Goal: Task Accomplishment & Management: Complete application form

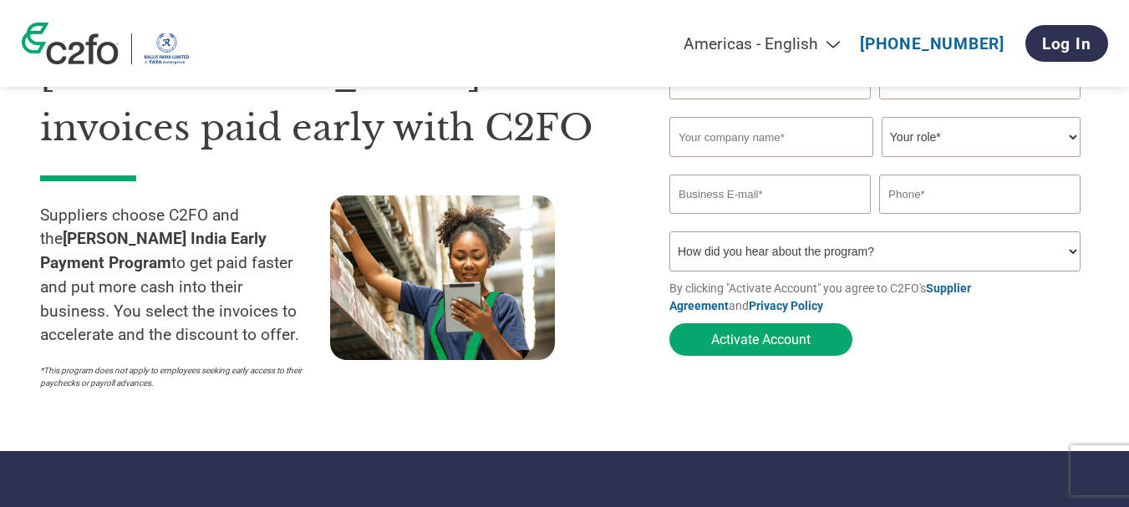
scroll to position [84, 0]
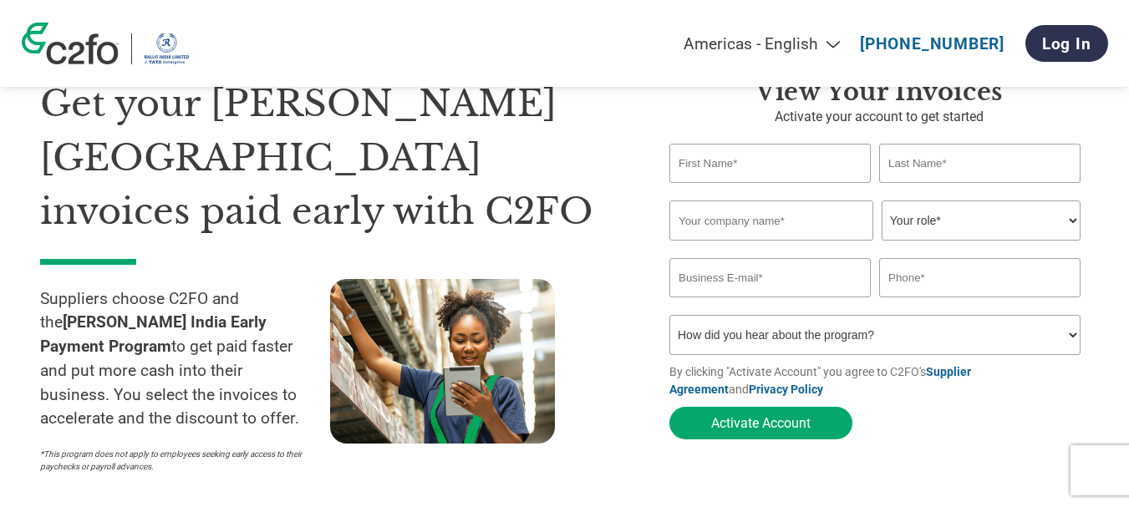
click at [720, 166] on input "text" at bounding box center [769, 163] width 201 height 39
type input "[PERSON_NAME]"
type input "Rangparia"
click at [810, 228] on input "text" at bounding box center [771, 221] width 204 height 40
drag, startPoint x: 810, startPoint y: 228, endPoint x: 605, endPoint y: 238, distance: 205.0
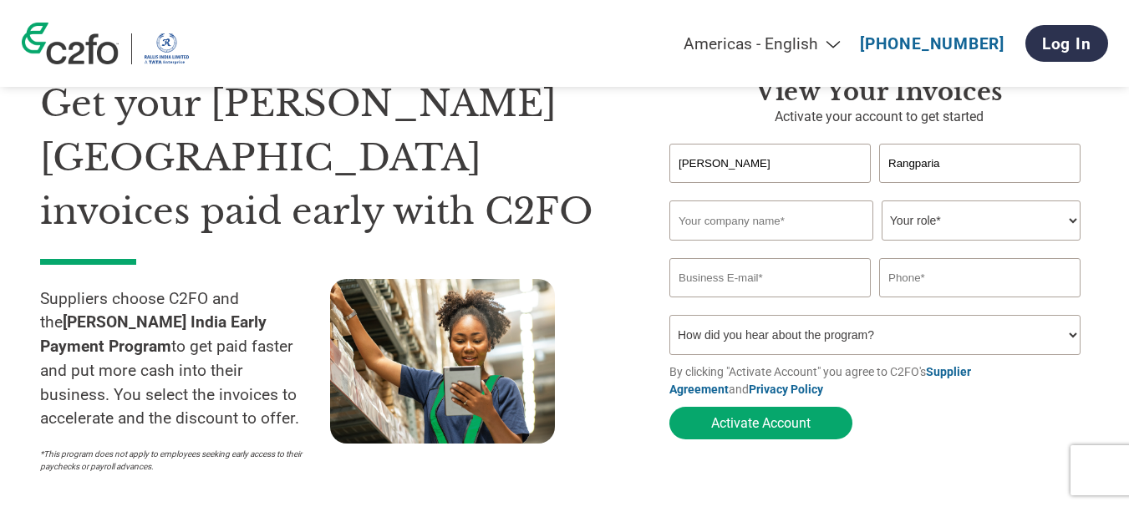
click at [605, 279] on div at bounding box center [475, 380] width 290 height 203
click at [709, 230] on input "text" at bounding box center [771, 221] width 204 height 40
type input "Impact Metal Parts Pvt Ltd."
click at [962, 226] on select "Your role* CFO Controller Credit Manager Finance Director Treasurer CEO Preside…" at bounding box center [981, 221] width 199 height 40
select select "OFFICE_MANAGER"
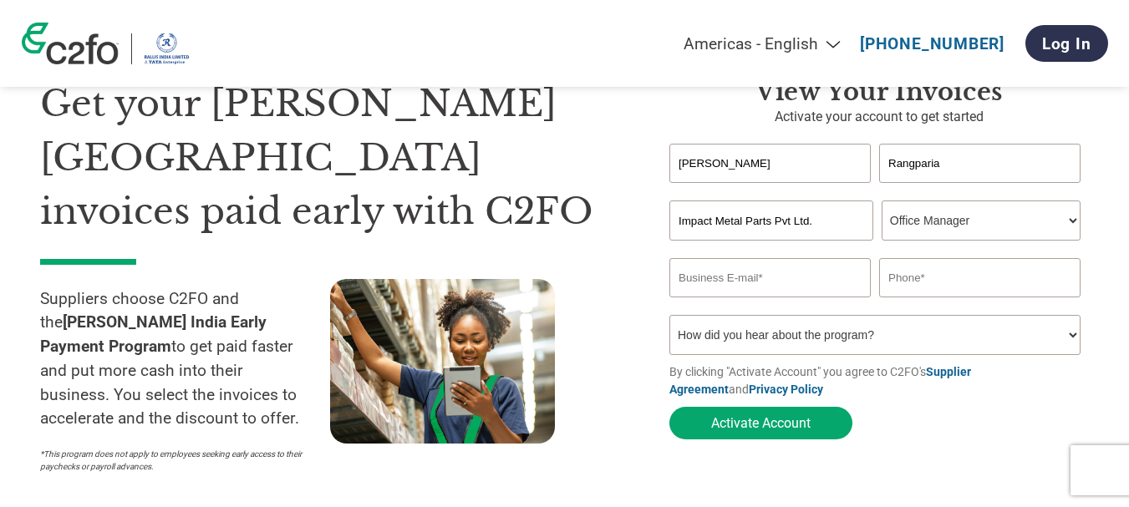
click at [882, 202] on select "Your role* CFO Controller Credit Manager Finance Director Treasurer CEO Preside…" at bounding box center [981, 221] width 199 height 40
click at [742, 280] on input "email" at bounding box center [769, 277] width 201 height 39
type input "[EMAIL_ADDRESS][DOMAIN_NAME]"
click at [932, 277] on input "text" at bounding box center [979, 277] width 201 height 39
type input "9998010688"
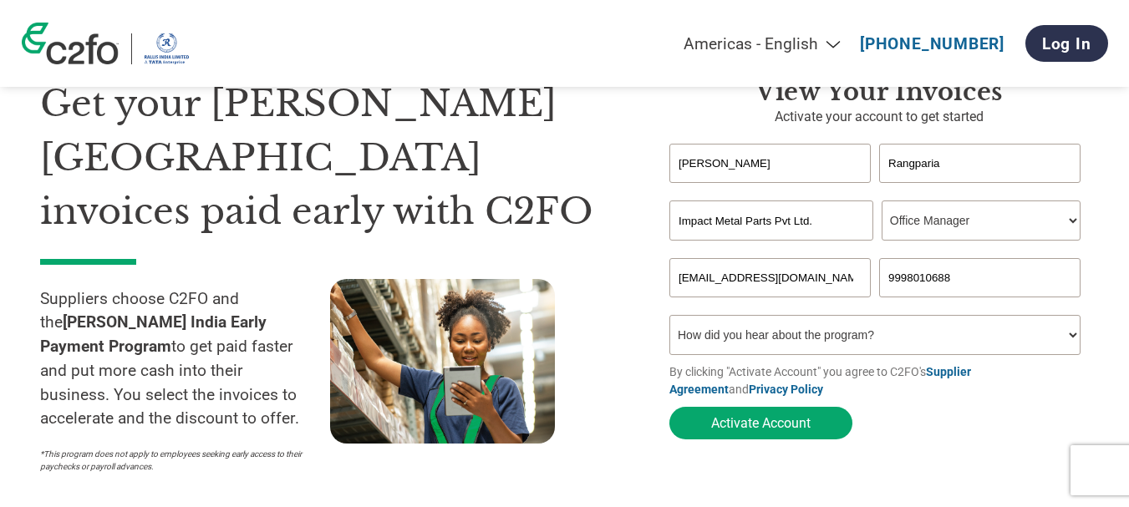
click at [790, 340] on select "How did you hear about the program? Received a letter Email Social Media Online…" at bounding box center [874, 335] width 411 height 40
select select "Email"
click at [669, 320] on select "How did you hear about the program? Received a letter Email Social Media Online…" at bounding box center [874, 335] width 411 height 40
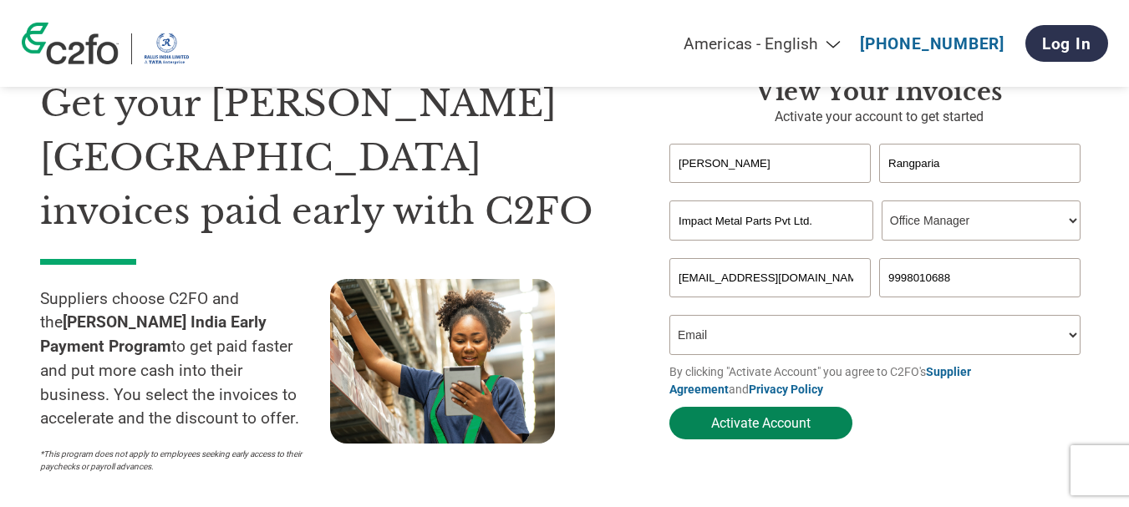
click at [769, 424] on button "Activate Account" at bounding box center [760, 423] width 183 height 33
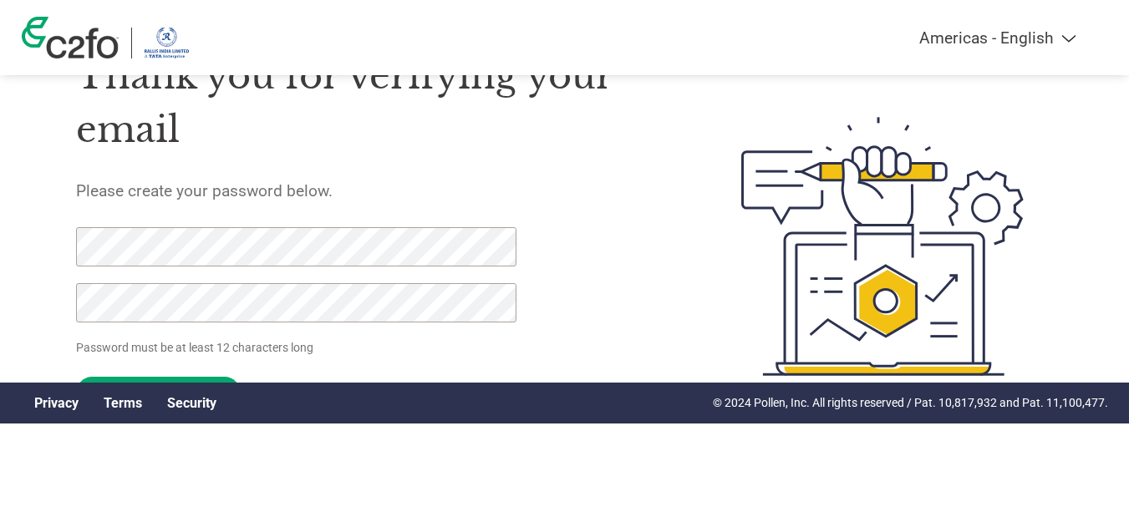
scroll to position [86, 0]
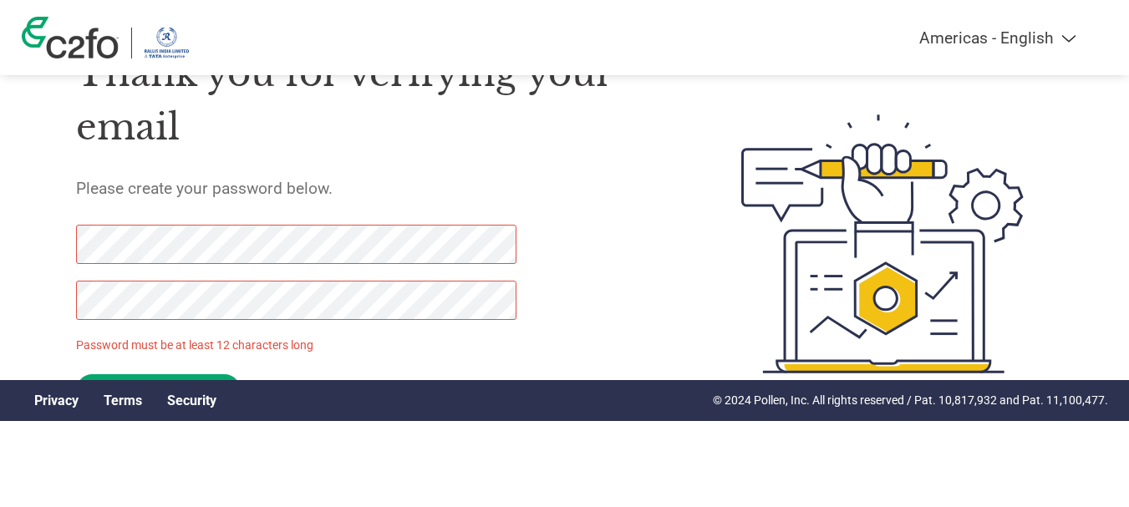
drag, startPoint x: 1131, startPoint y: 122, endPoint x: 1138, endPoint y: 140, distance: 18.8
click at [1129, 140] on html "Americas - English Américas - Español Américas - Português Amériques - Français…" at bounding box center [564, 210] width 1129 height 593
click at [130, 377] on input "Set Password" at bounding box center [158, 390] width 165 height 33
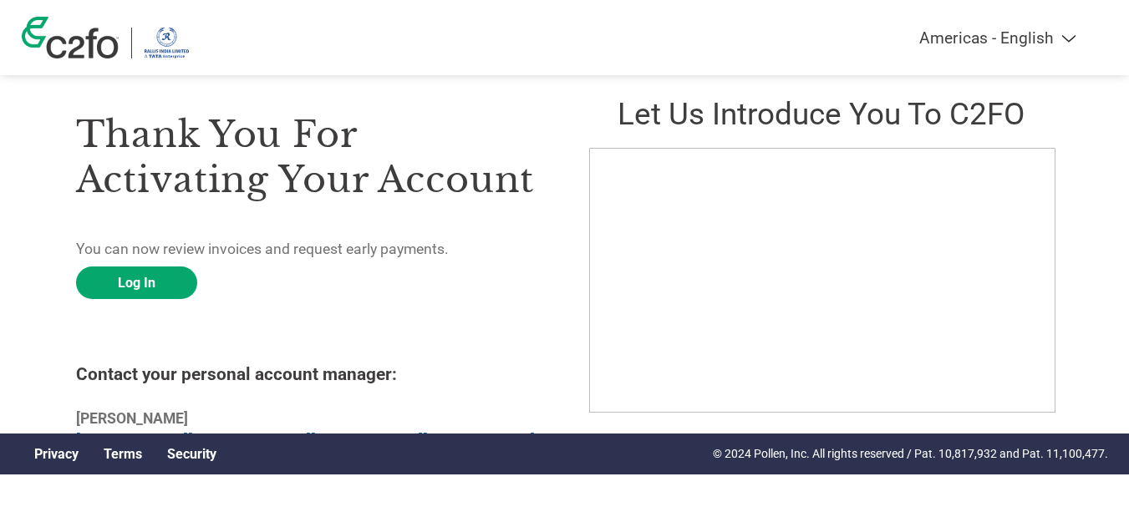
scroll to position [56, 0]
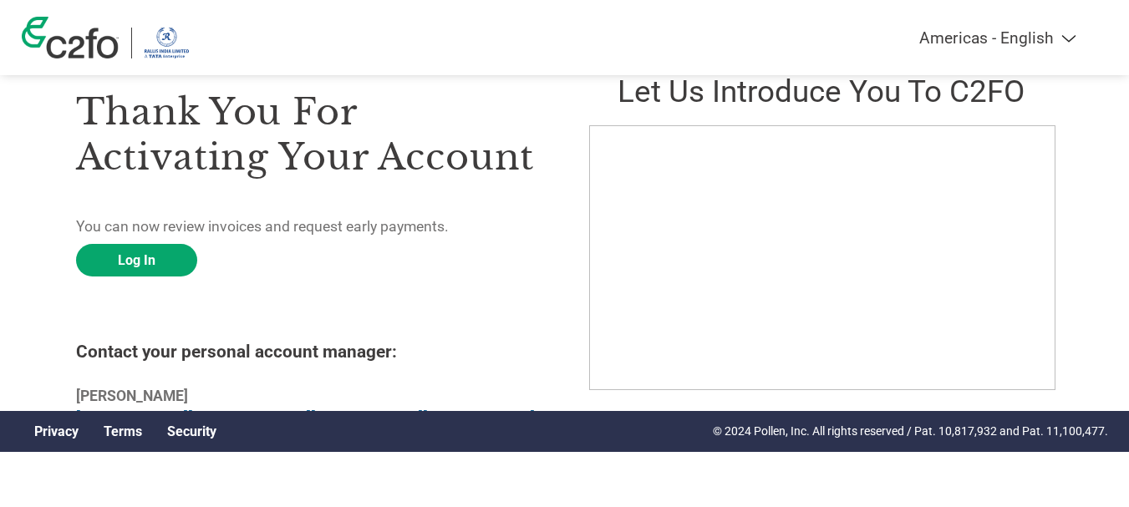
click at [173, 394] on b "Shailendra Singh" at bounding box center [132, 396] width 112 height 17
click at [135, 260] on link "Log In" at bounding box center [136, 260] width 121 height 33
